Goal: Task Accomplishment & Management: Manage account settings

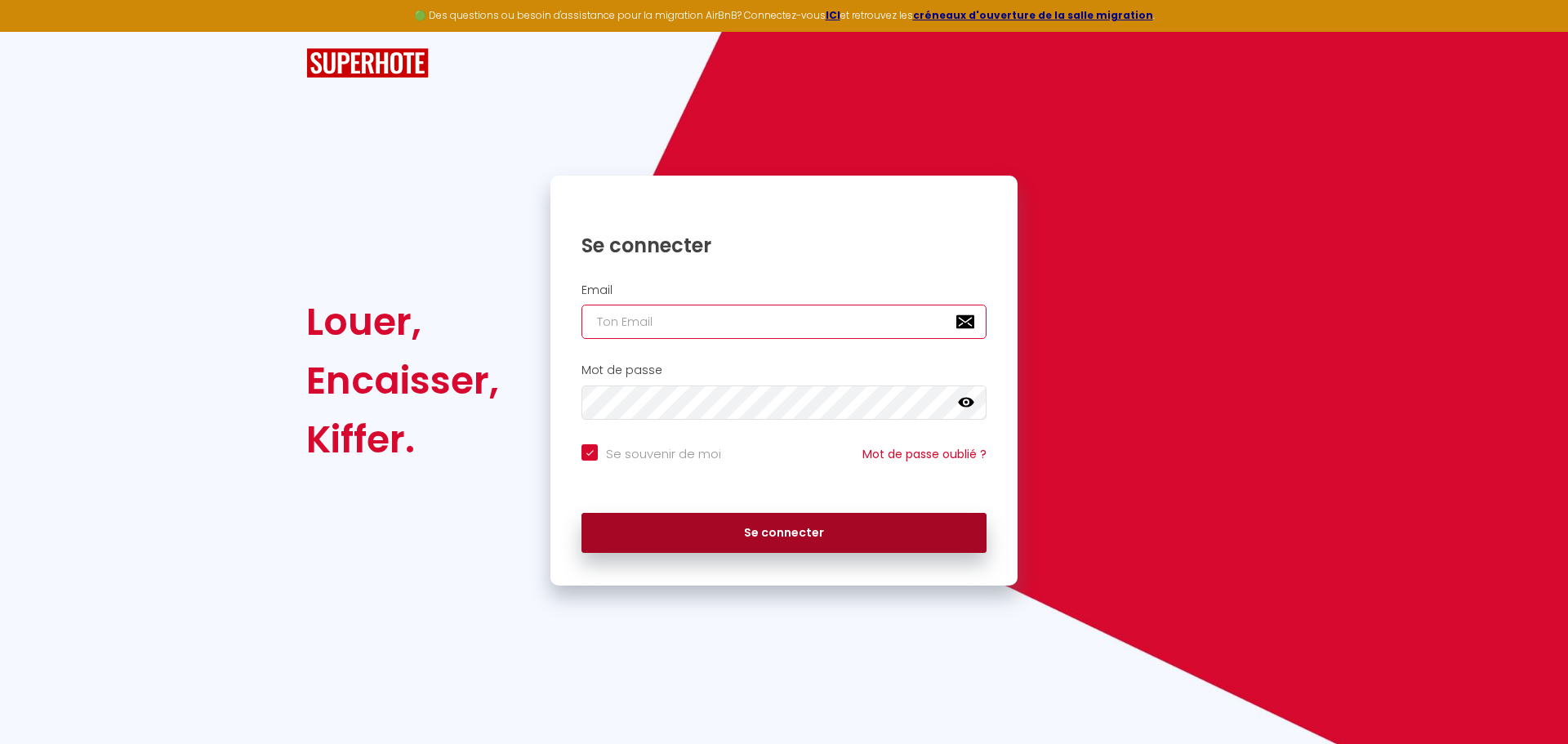
type input "[EMAIL_ADDRESS][DOMAIN_NAME]"
click at [777, 534] on button "Se connecter" at bounding box center [784, 533] width 405 height 41
checkbox input "true"
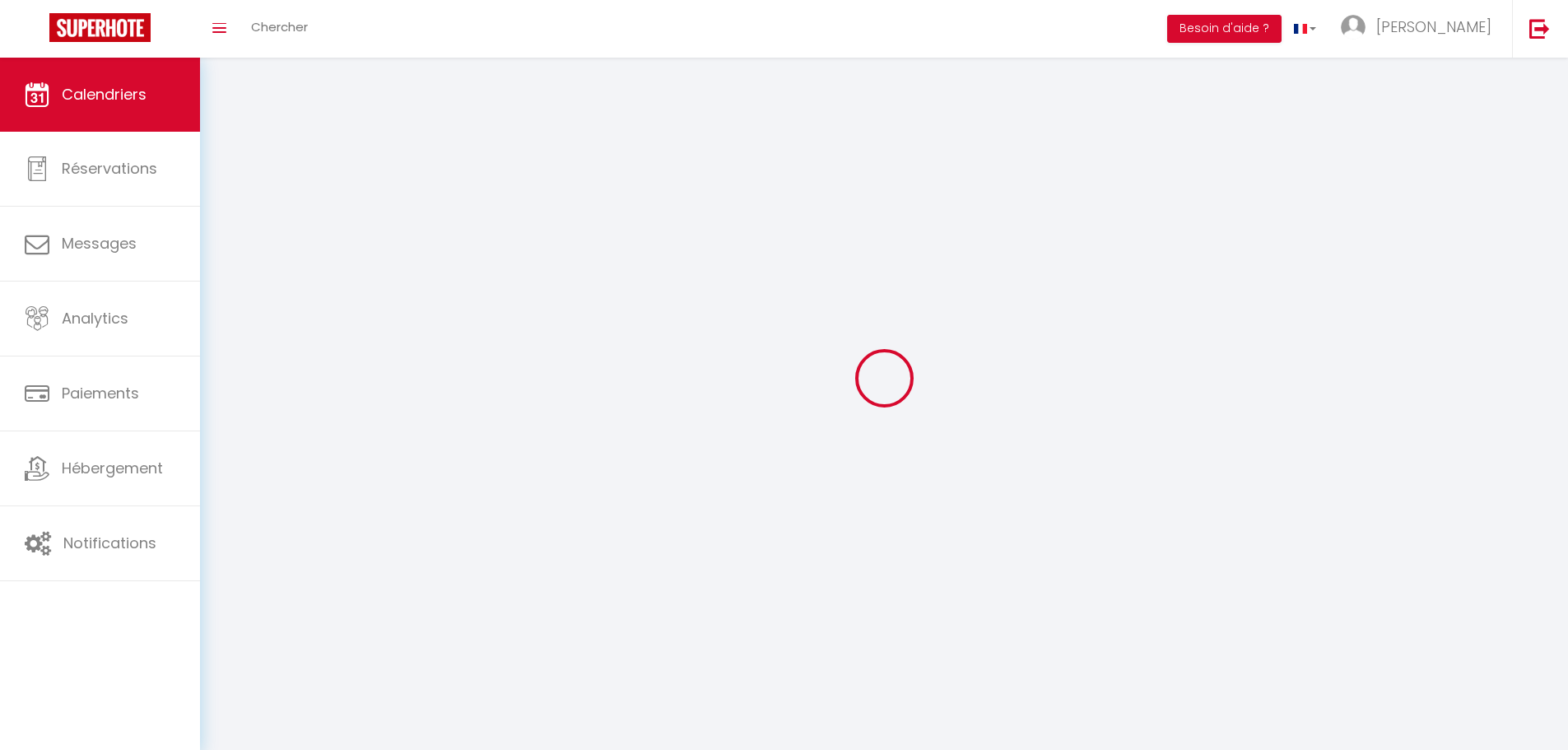
select select
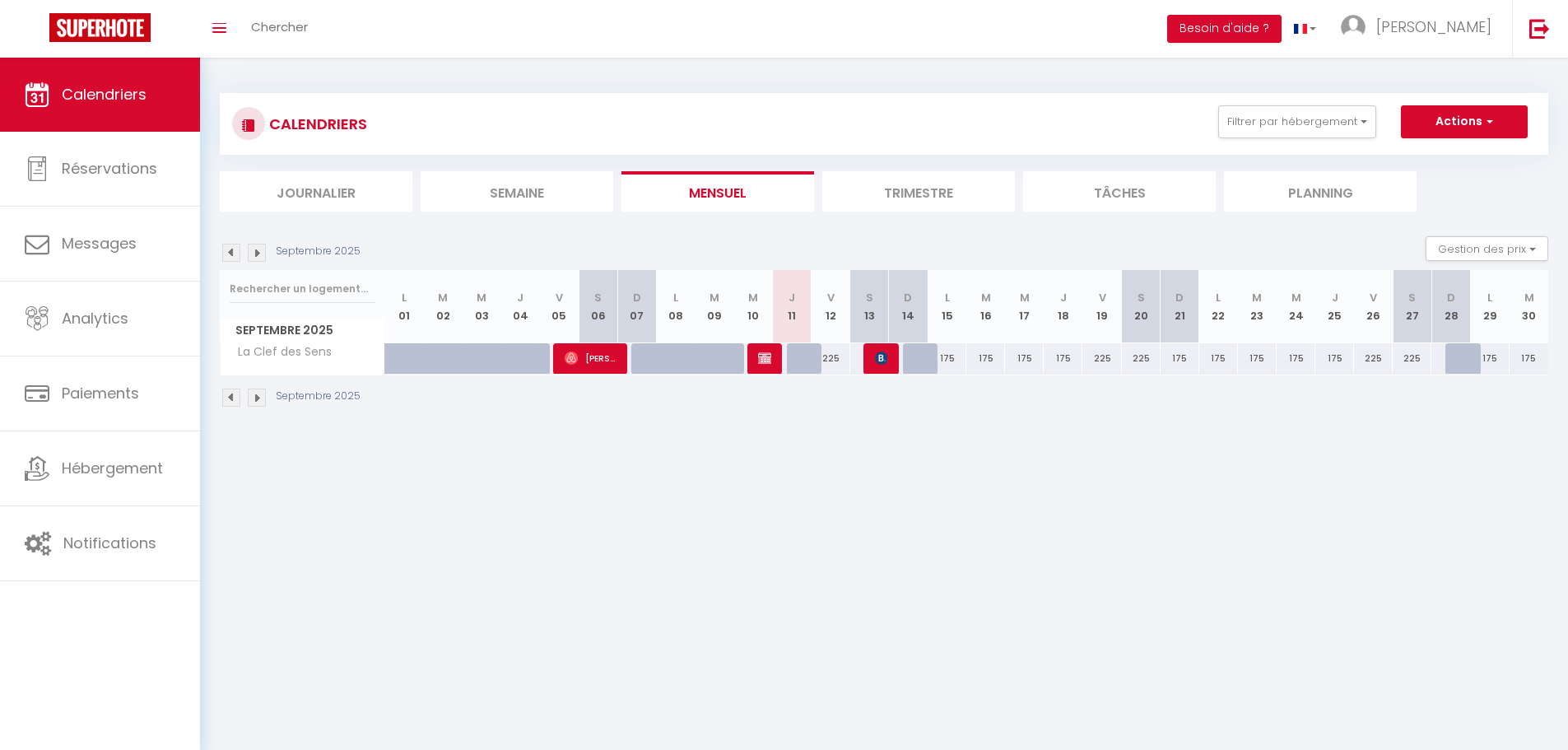
click at [1101, 357] on div "225" at bounding box center [1102, 358] width 39 height 30
type input "225"
select select "1"
type input "Ven 19 Septembre 2025"
type input "[DATE]"
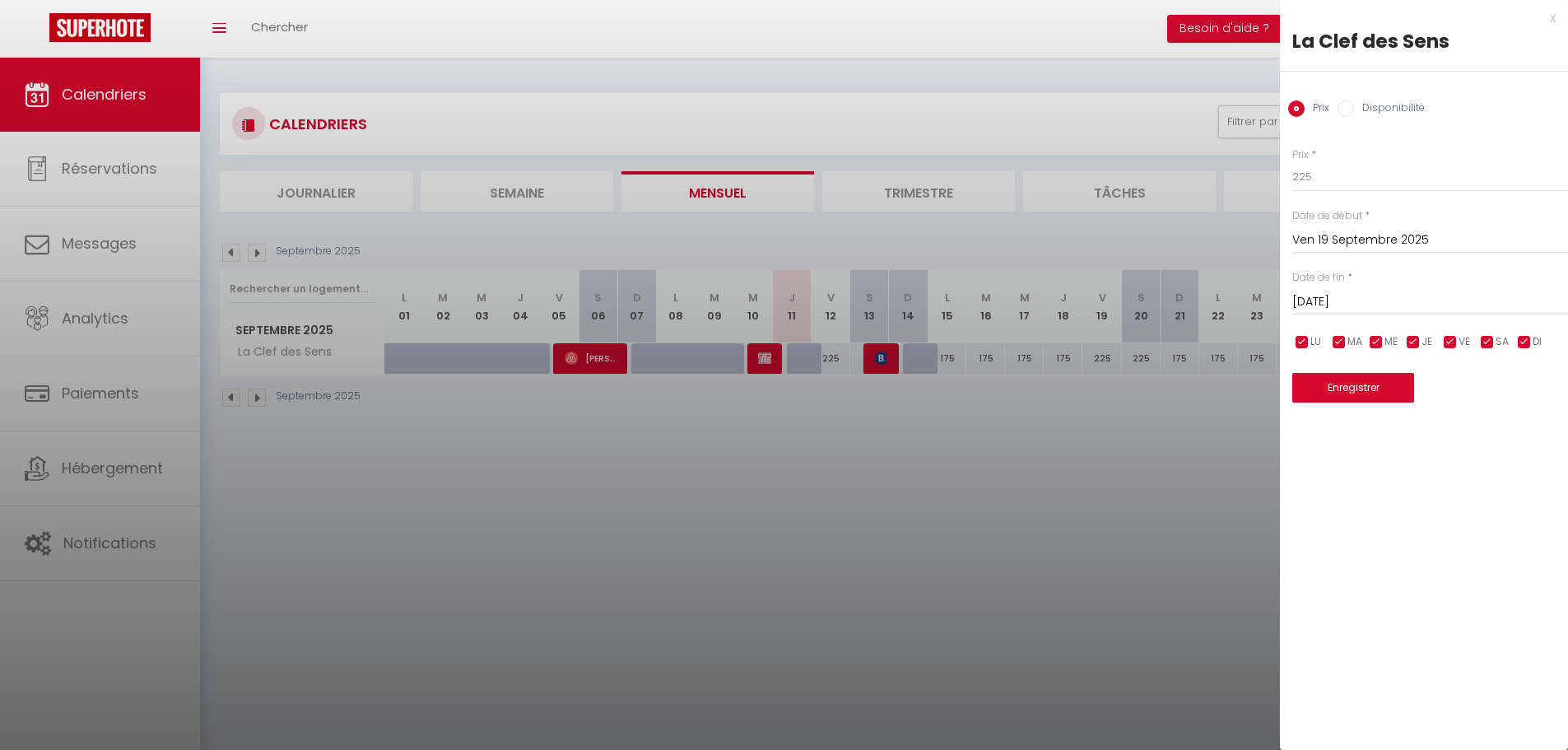
click at [1348, 106] on input "Disponibilité" at bounding box center [1346, 109] width 17 height 17
radio input "true"
radio input "false"
click at [1334, 179] on select "Disponible Indisponible" at bounding box center [1430, 177] width 276 height 31
click at [1394, 157] on div "Statut * Disponible Indisponible" at bounding box center [1430, 171] width 276 height 47
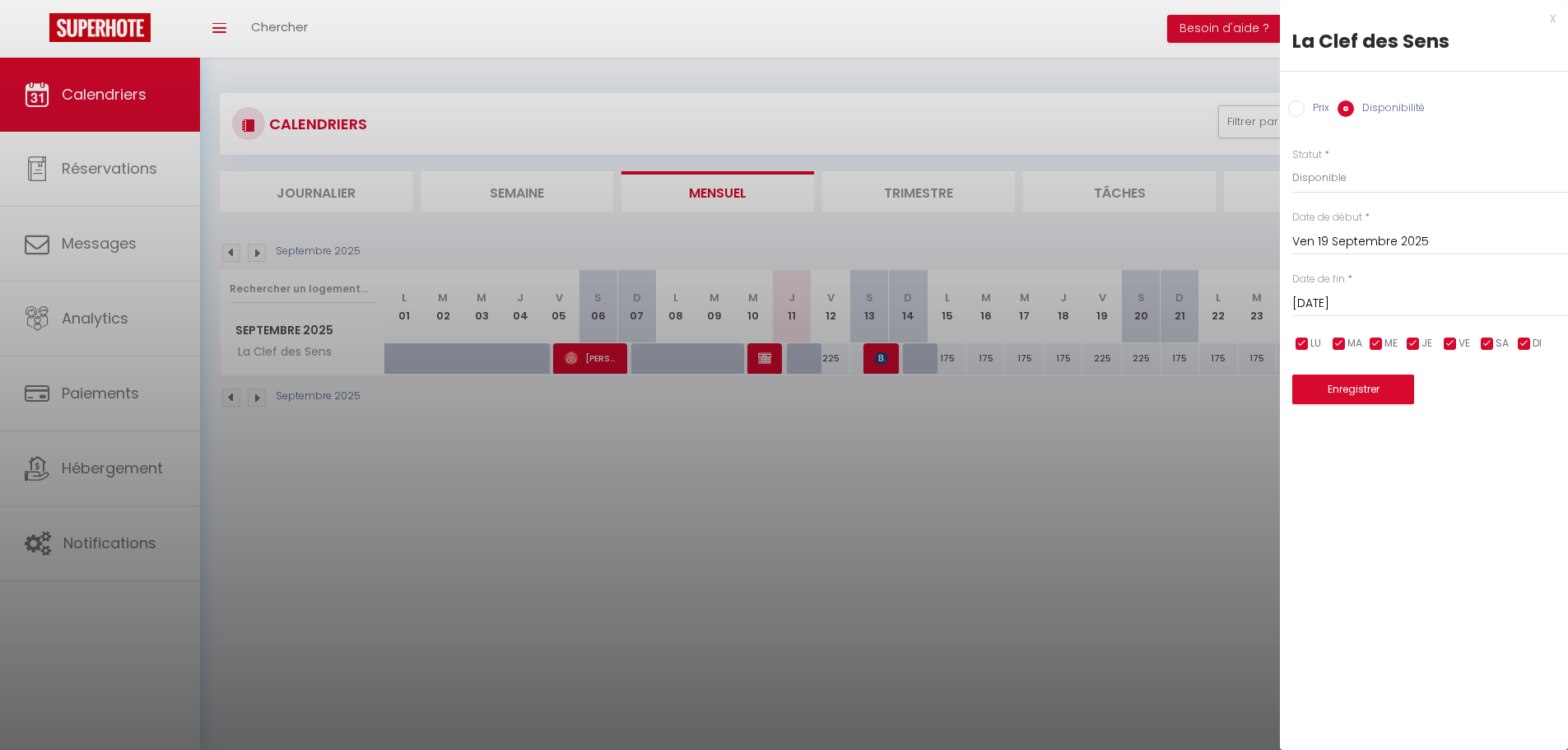
click at [1361, 299] on input "[DATE]" at bounding box center [1430, 304] width 276 height 22
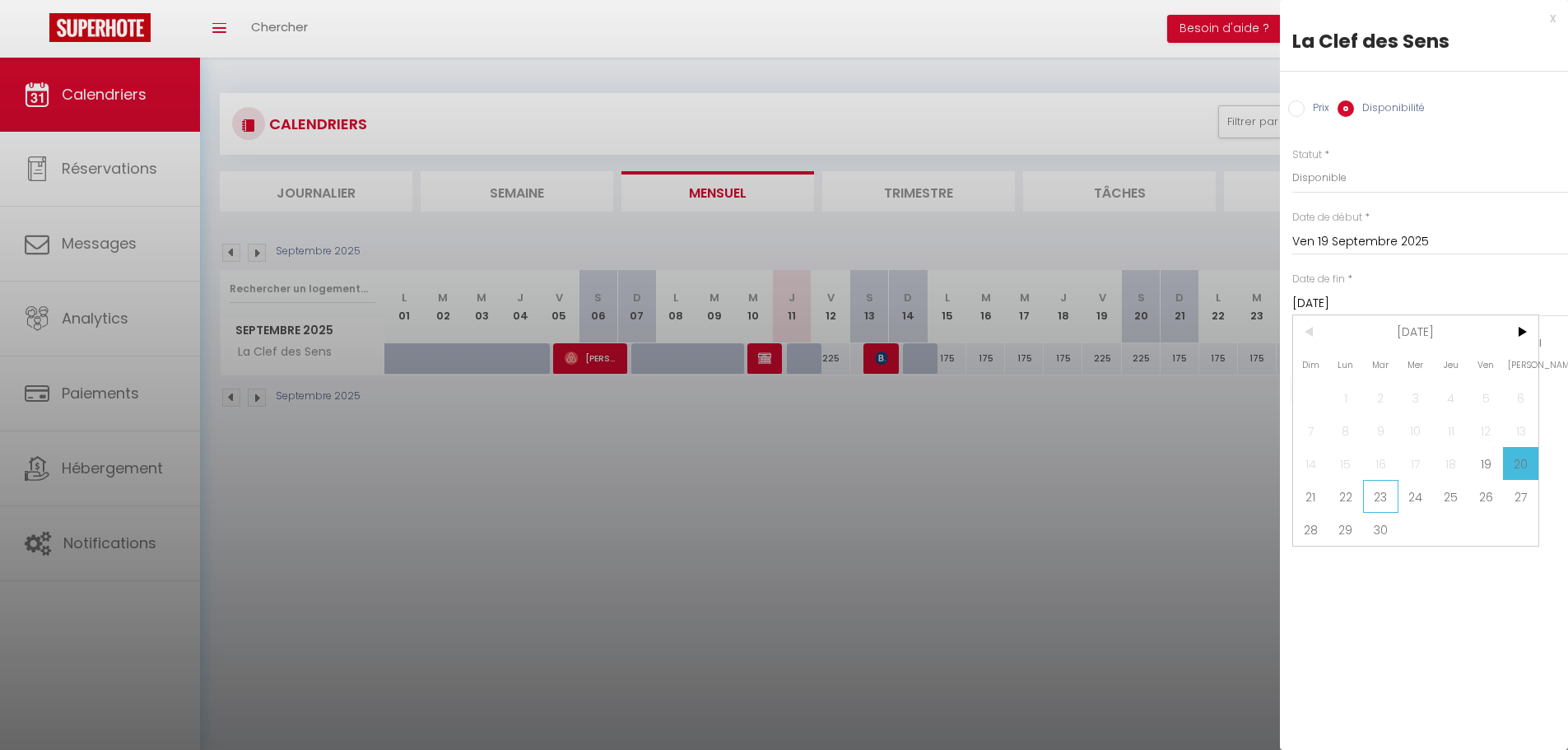
click at [1375, 494] on span "23" at bounding box center [1380, 496] width 35 height 33
type input "[DATE]"
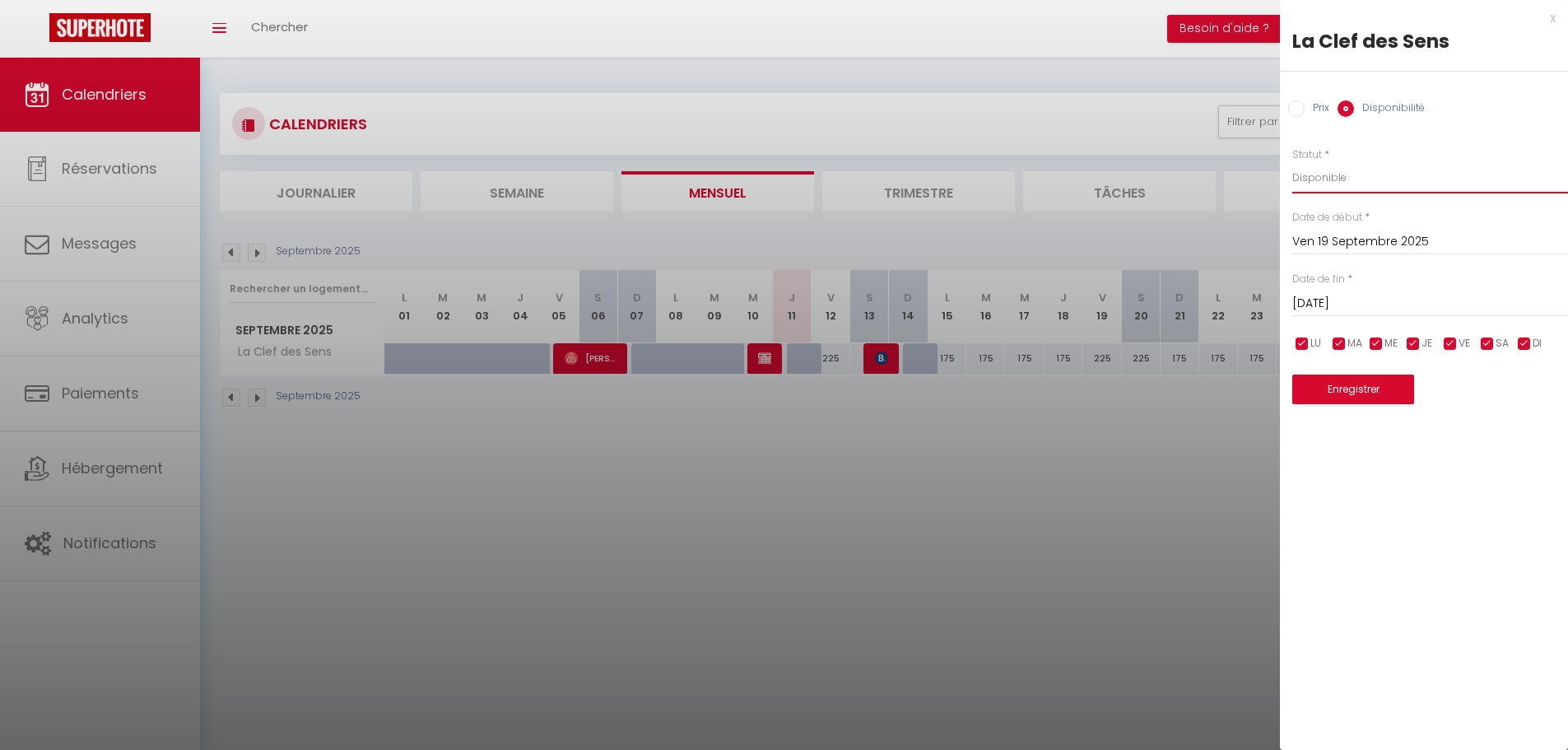
click at [1324, 169] on select "Disponible Indisponible" at bounding box center [1430, 177] width 276 height 31
select select "0"
click at [1292, 162] on select "Disponible Indisponible" at bounding box center [1430, 177] width 276 height 31
click at [1362, 389] on button "Enregistrer" at bounding box center [1353, 389] width 122 height 29
